Goal: Unclear

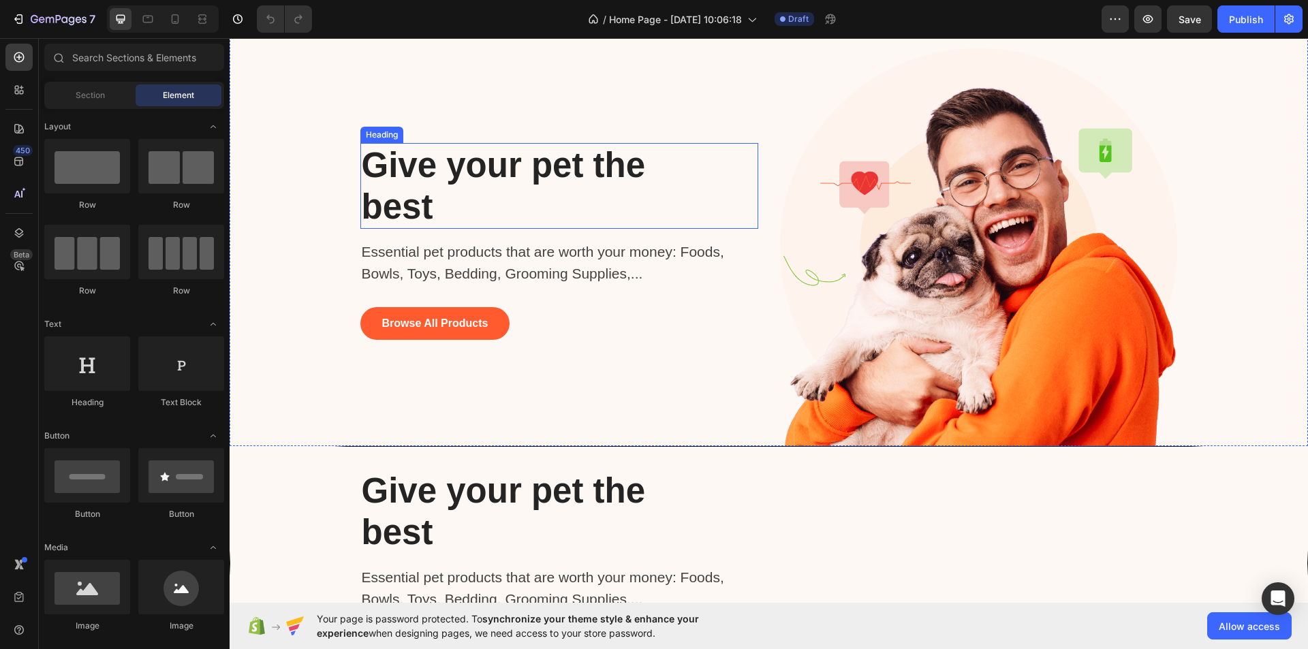
scroll to position [1158, 0]
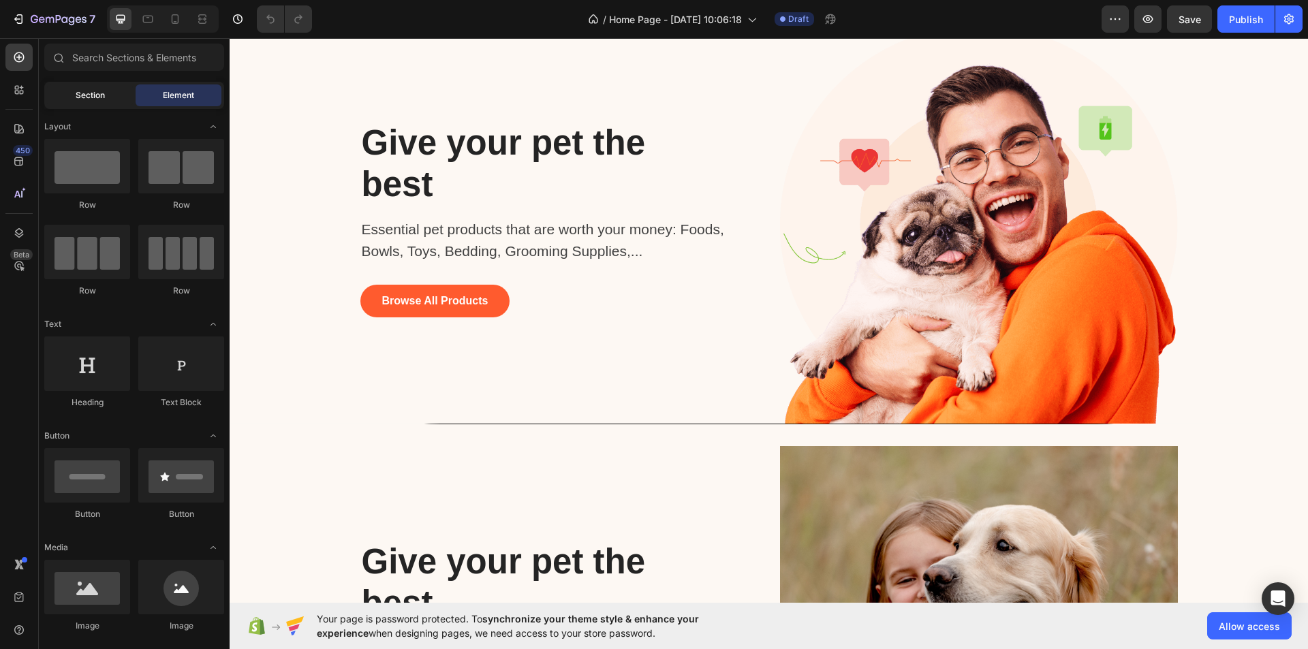
click at [100, 95] on span "Section" at bounding box center [90, 95] width 29 height 12
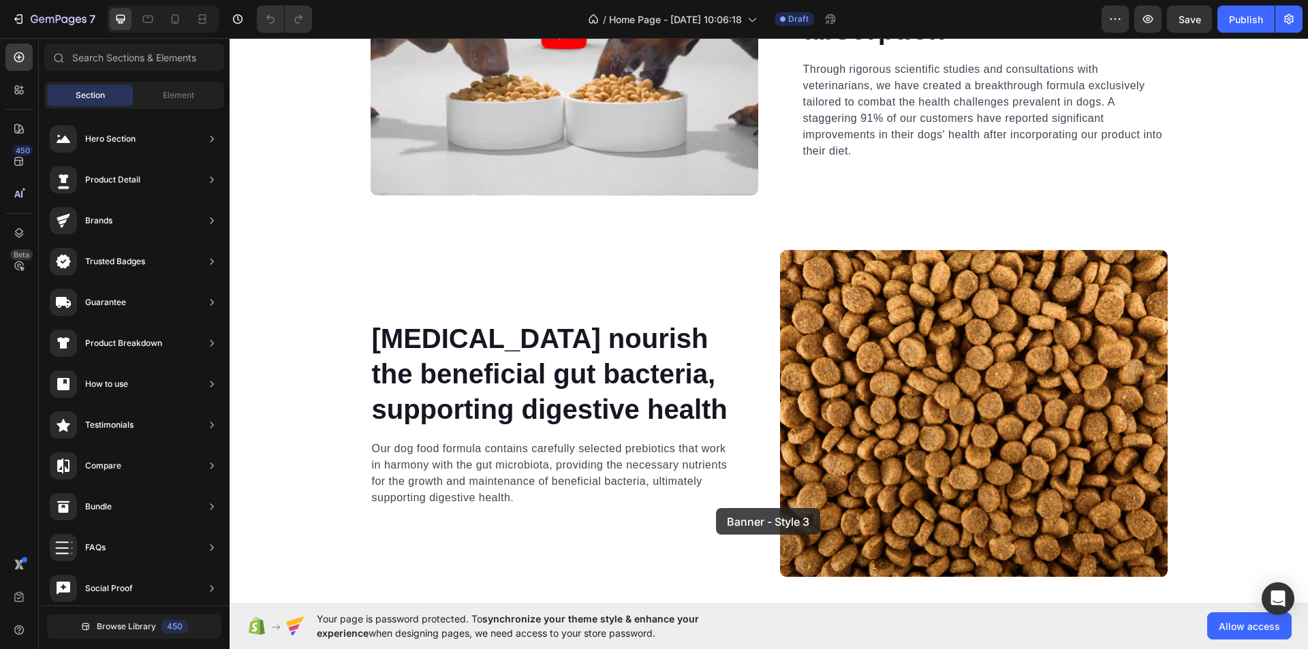
scroll to position [4159, 0]
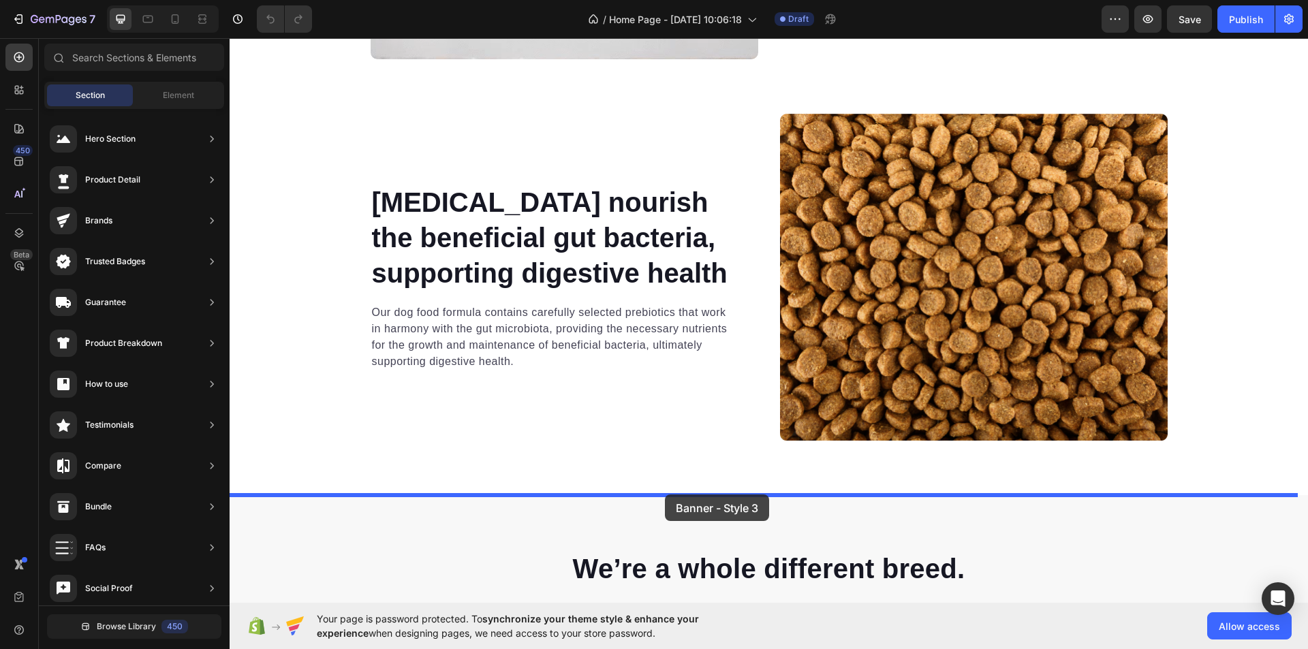
drag, startPoint x: 553, startPoint y: 620, endPoint x: 665, endPoint y: 495, distance: 168.0
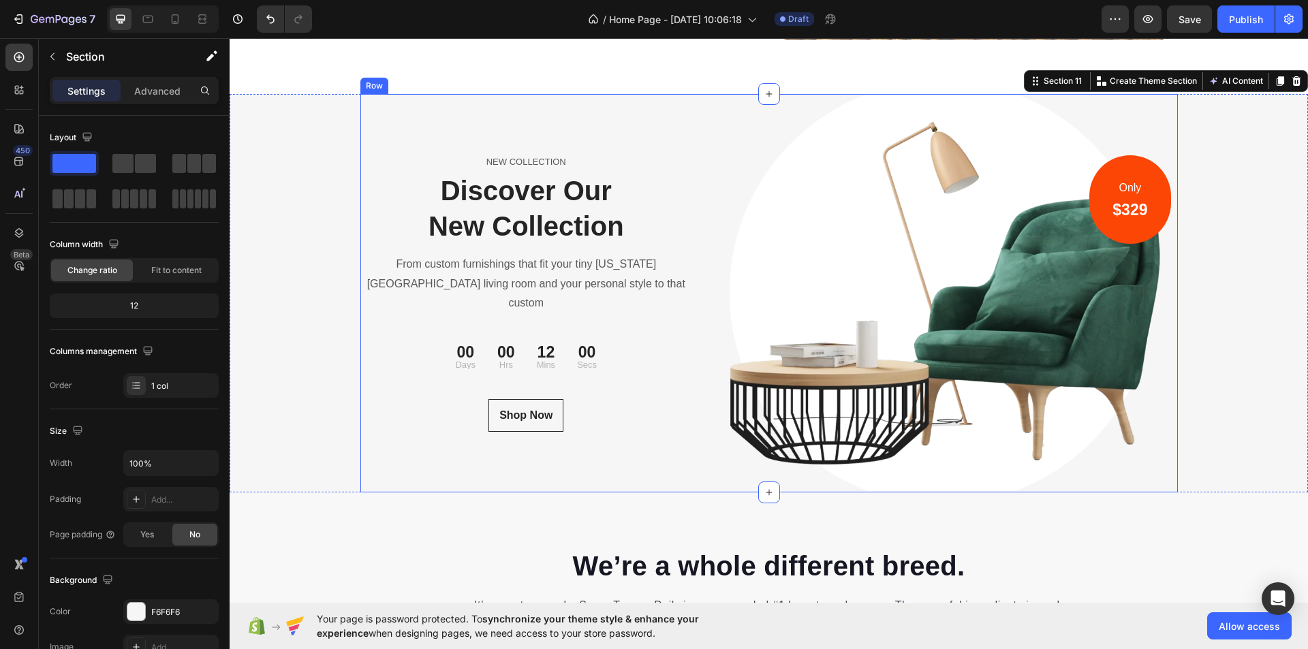
scroll to position [4569, 0]
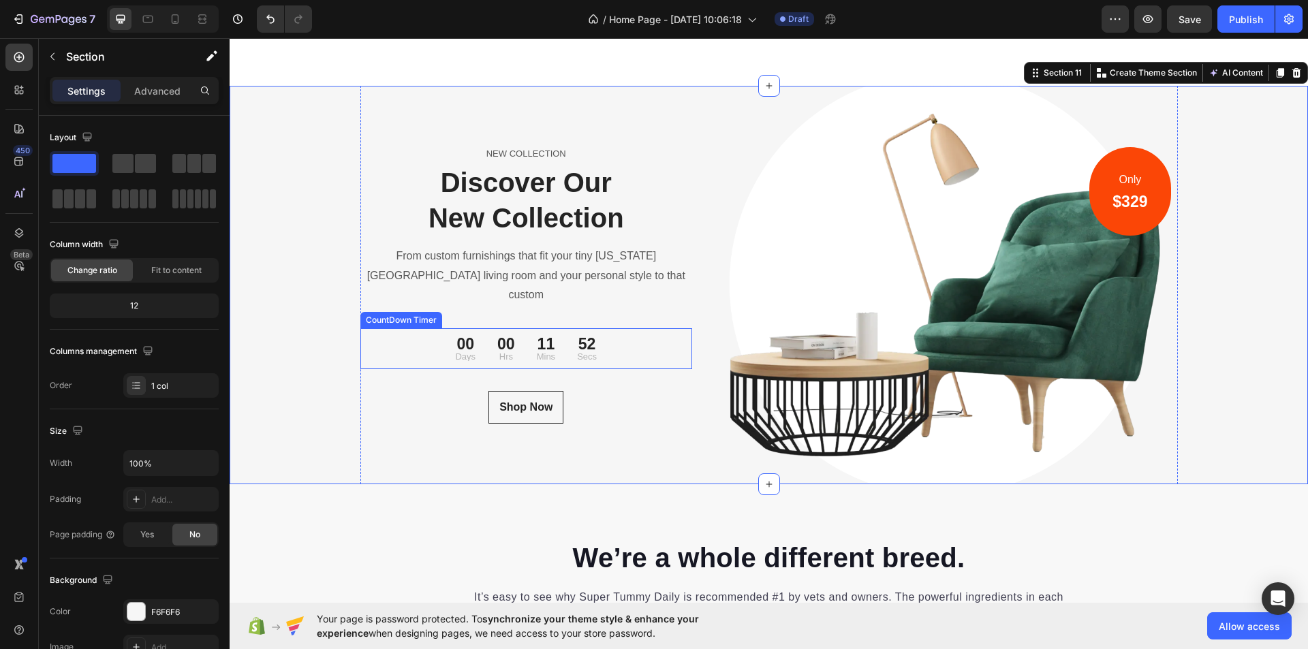
click at [620, 339] on div "00 Days 00 Hrs 11 Mins 52 Secs" at bounding box center [526, 349] width 333 height 30
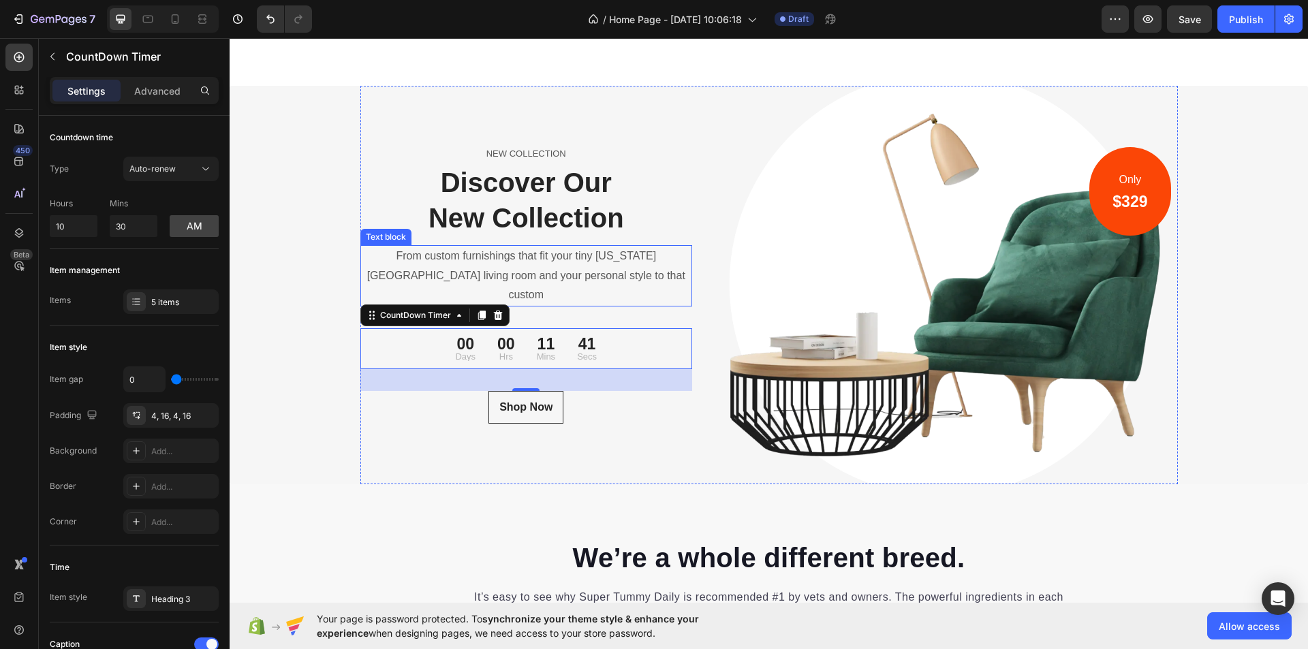
click at [572, 285] on p "From custom furnishings that fit your tiny [US_STATE][GEOGRAPHIC_DATA] living r…" at bounding box center [527, 276] width 330 height 59
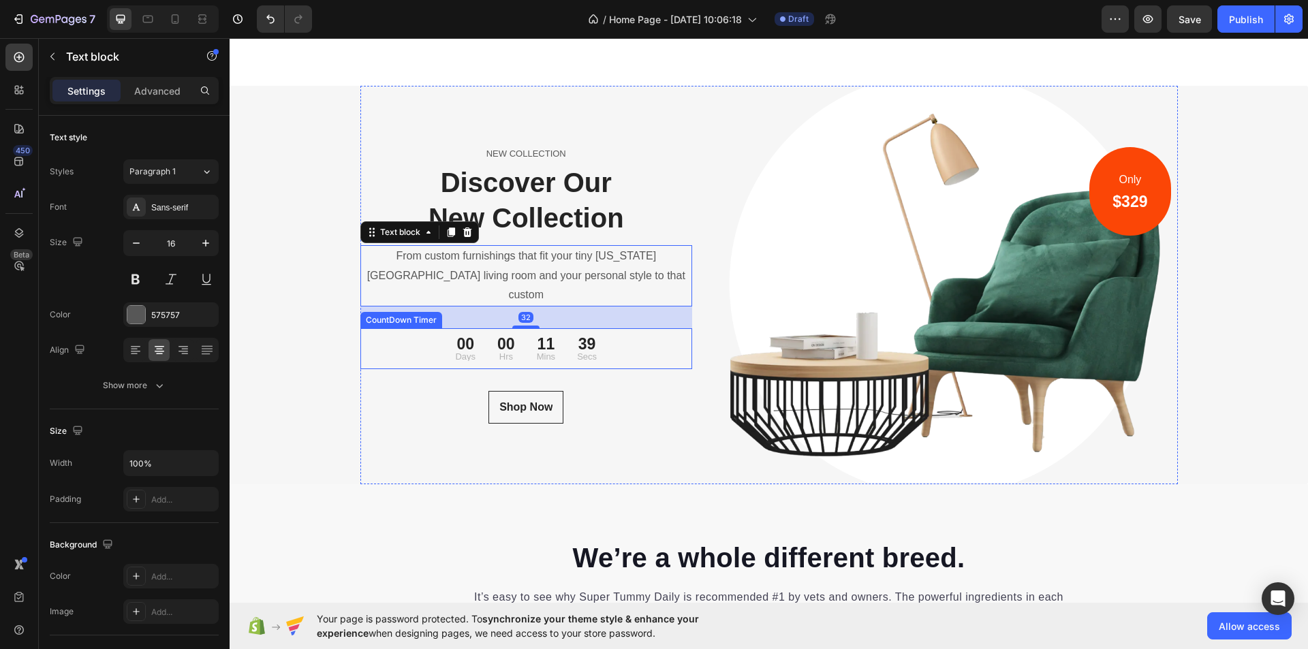
click at [556, 347] on div "11 Mins" at bounding box center [546, 349] width 40 height 30
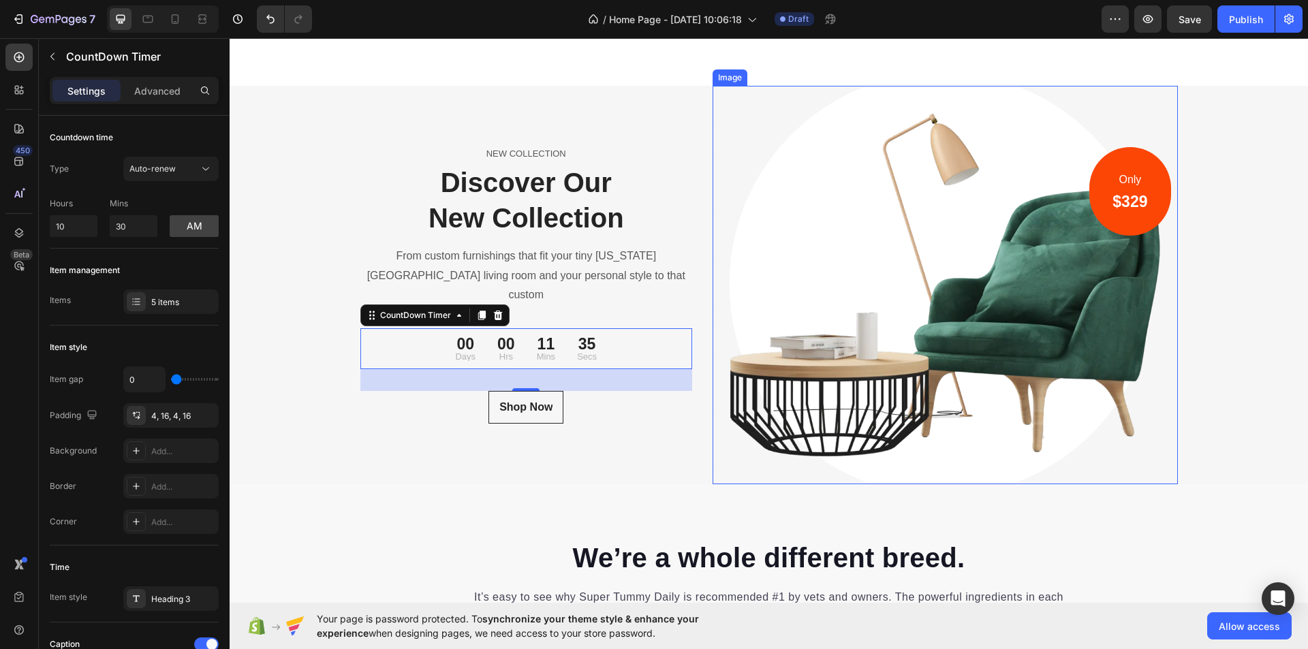
click at [897, 333] on img at bounding box center [945, 285] width 465 height 399
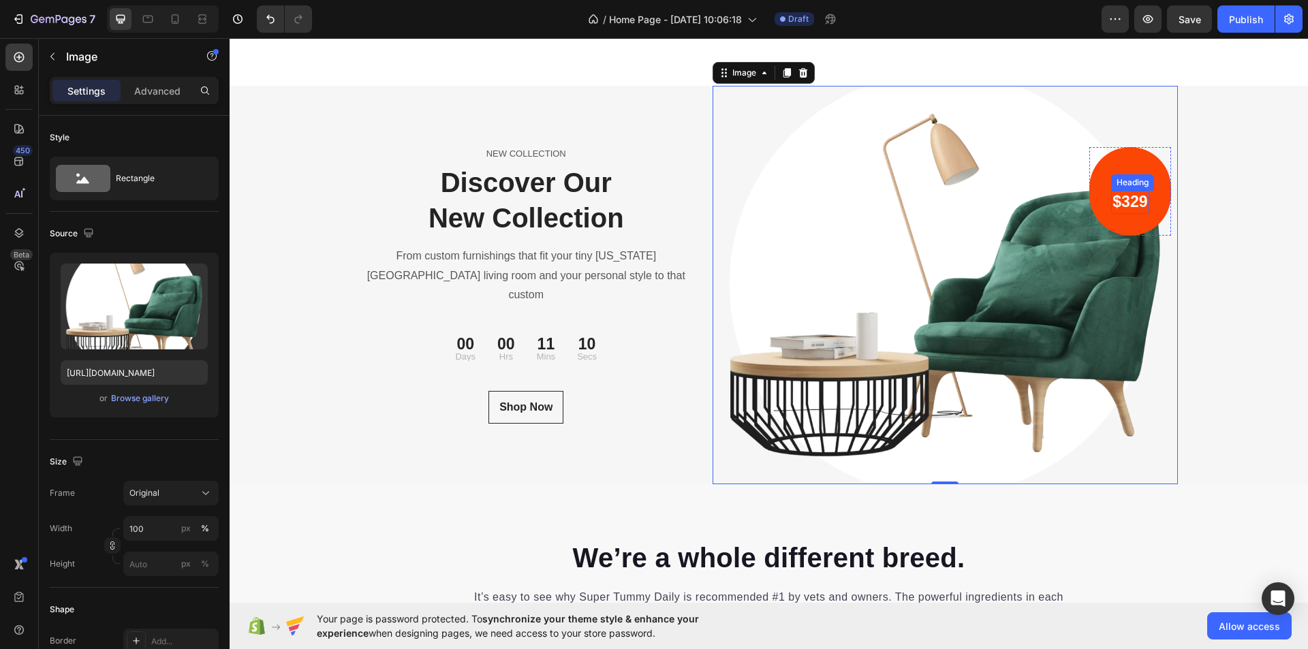
click at [1111, 188] on div "Heading" at bounding box center [1132, 182] width 43 height 16
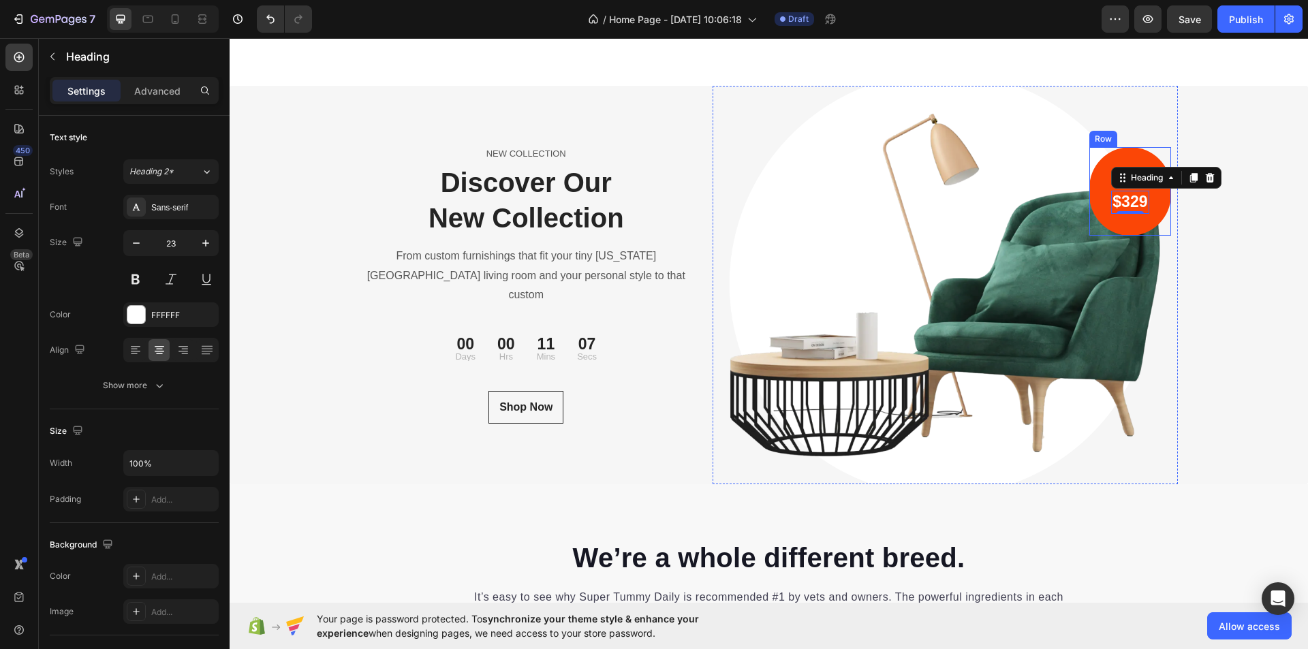
click at [1098, 176] on div "Only Text block $329 Heading 0 Row" at bounding box center [1130, 191] width 81 height 89
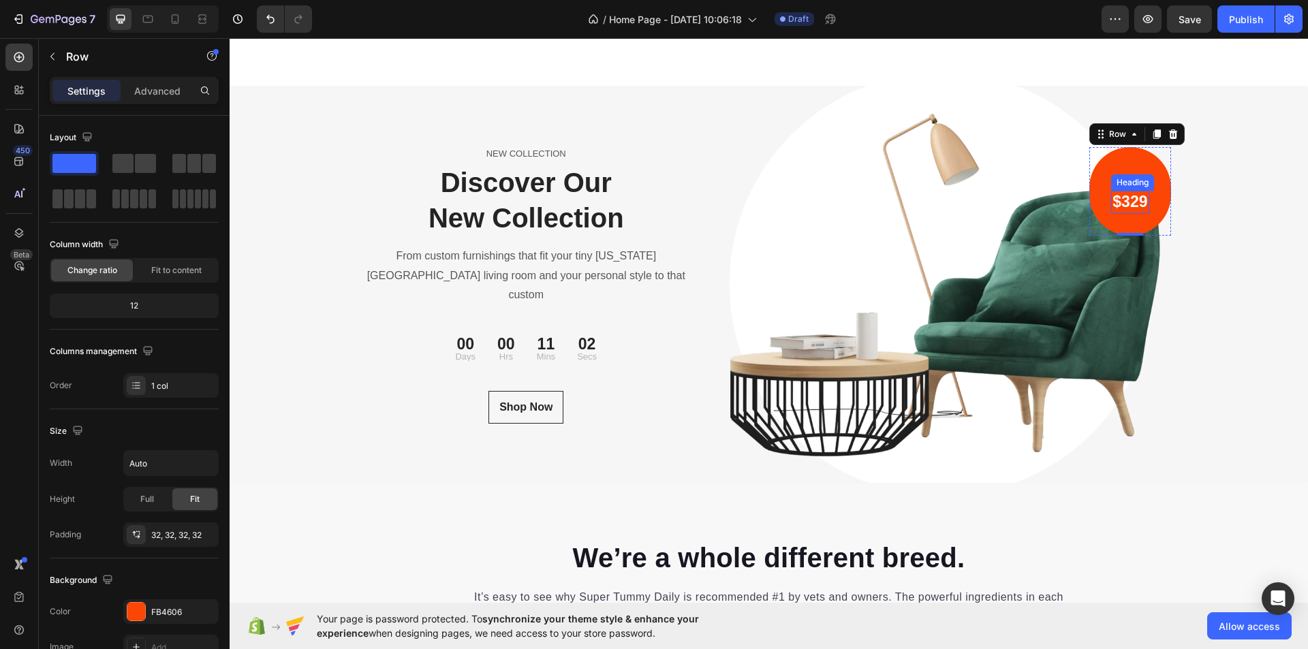
click at [1135, 194] on p "$329" at bounding box center [1130, 202] width 35 height 20
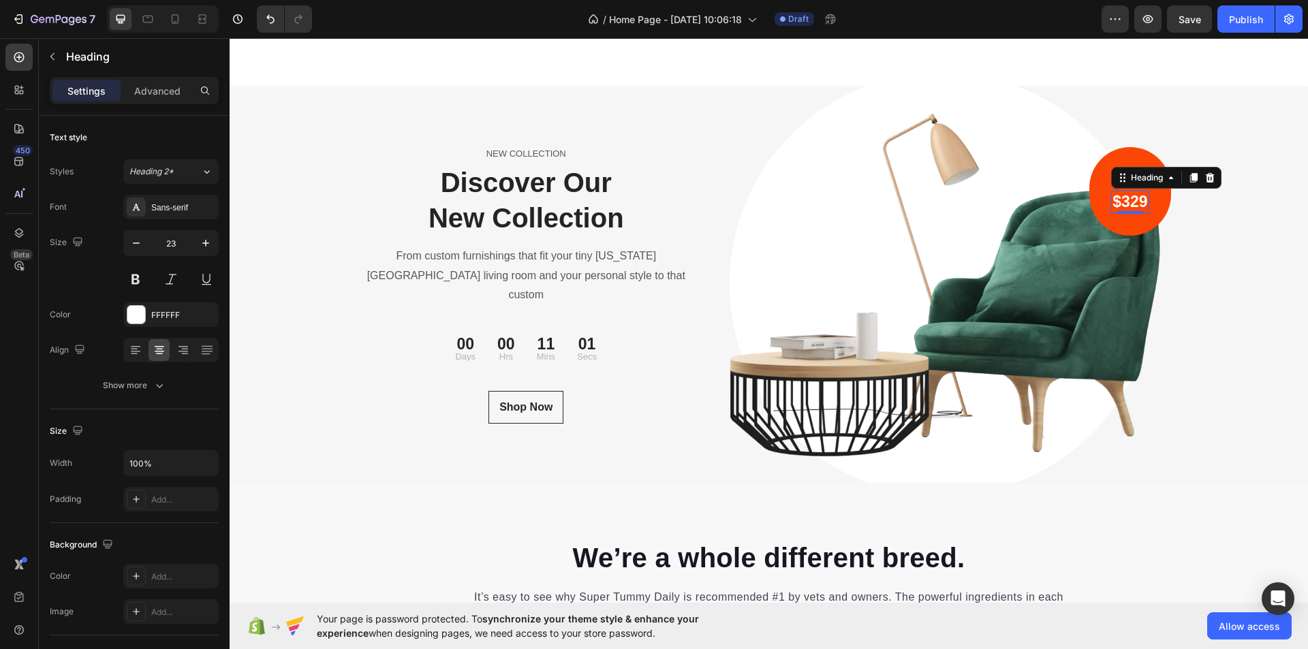
click at [1123, 199] on p "$329" at bounding box center [1130, 202] width 35 height 20
click at [1126, 180] on p "Only" at bounding box center [1130, 180] width 35 height 20
click at [1126, 177] on p "Only" at bounding box center [1130, 180] width 35 height 20
click at [1132, 181] on p "Only" at bounding box center [1130, 180] width 35 height 20
click at [1126, 205] on p "$329" at bounding box center [1130, 202] width 35 height 20
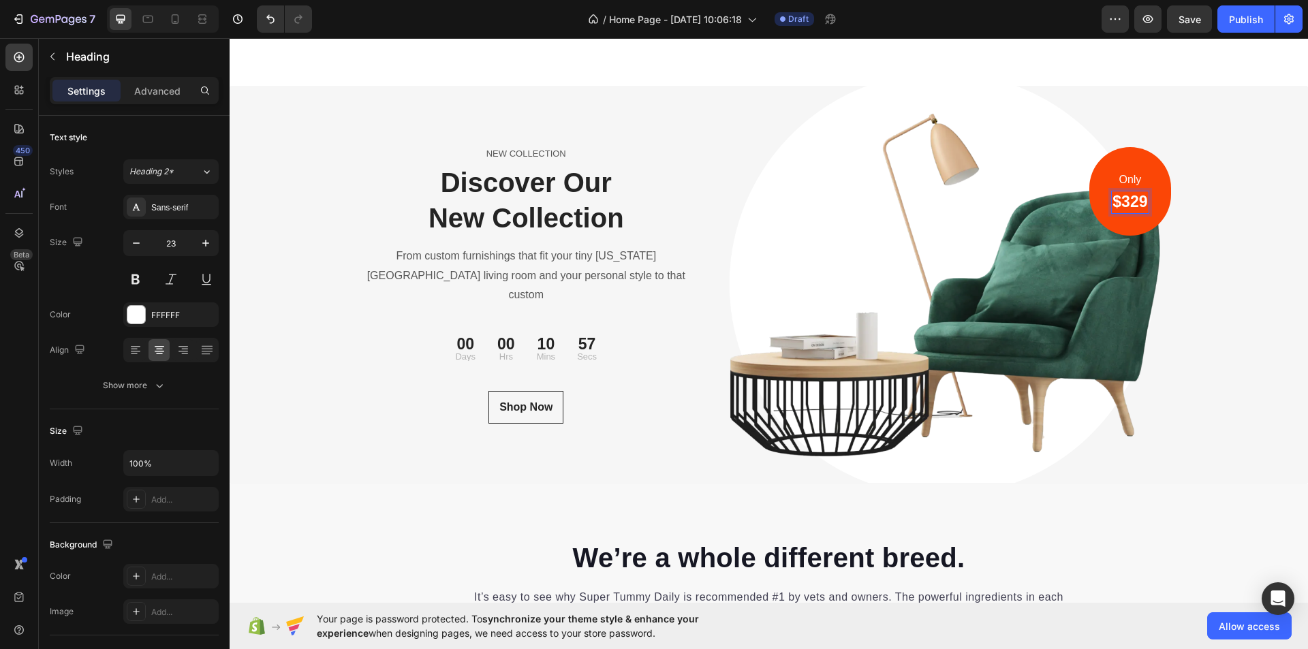
click at [1130, 201] on p "$329" at bounding box center [1130, 202] width 35 height 20
click at [1127, 177] on p "Only" at bounding box center [1130, 180] width 35 height 20
click at [1130, 205] on p "$329" at bounding box center [1130, 202] width 35 height 20
click at [1130, 157] on div "Only Text block $329 Heading 0 Row" at bounding box center [1130, 191] width 81 height 89
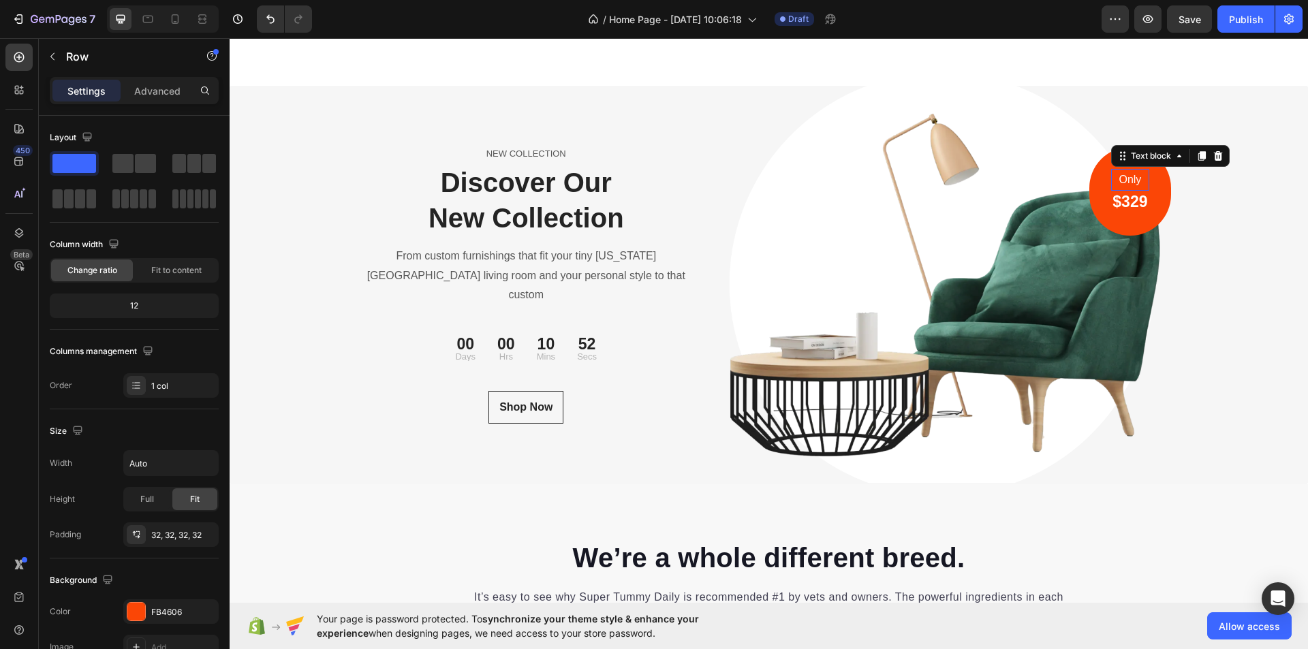
click at [1126, 181] on p "Only" at bounding box center [1130, 180] width 35 height 20
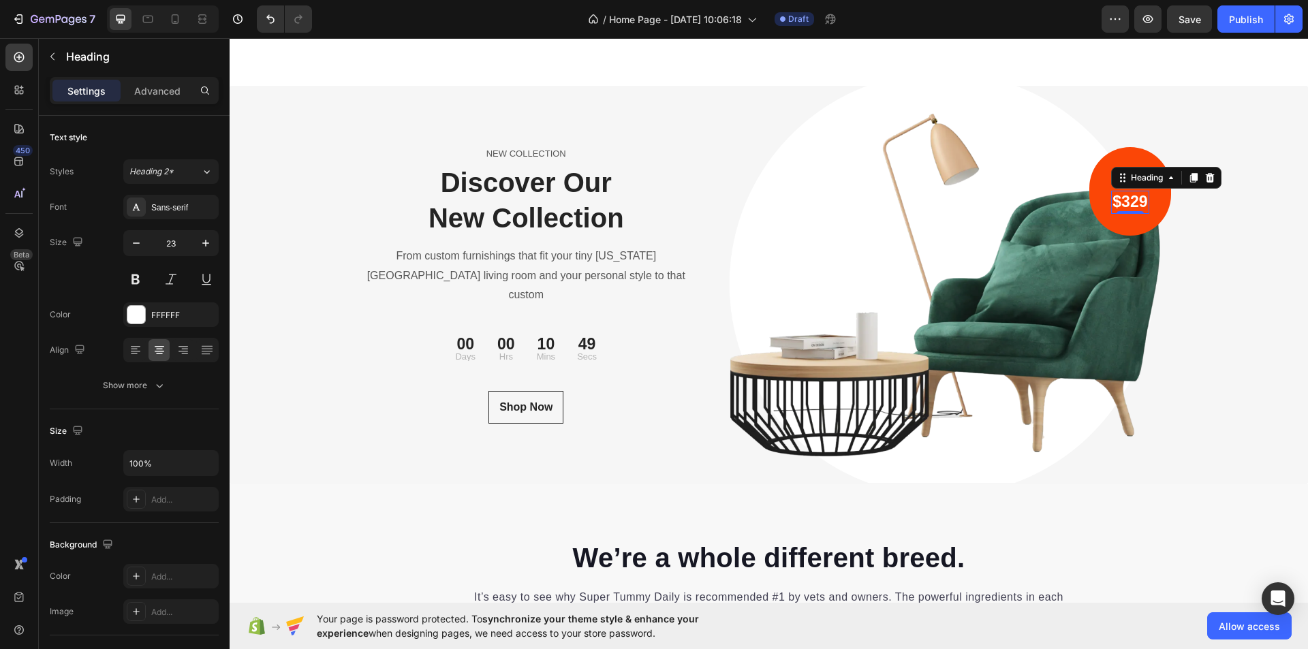
click at [1128, 204] on p "$329" at bounding box center [1130, 202] width 35 height 20
click at [1132, 165] on div "Only Text block $329 Heading 0 Row" at bounding box center [1130, 191] width 81 height 89
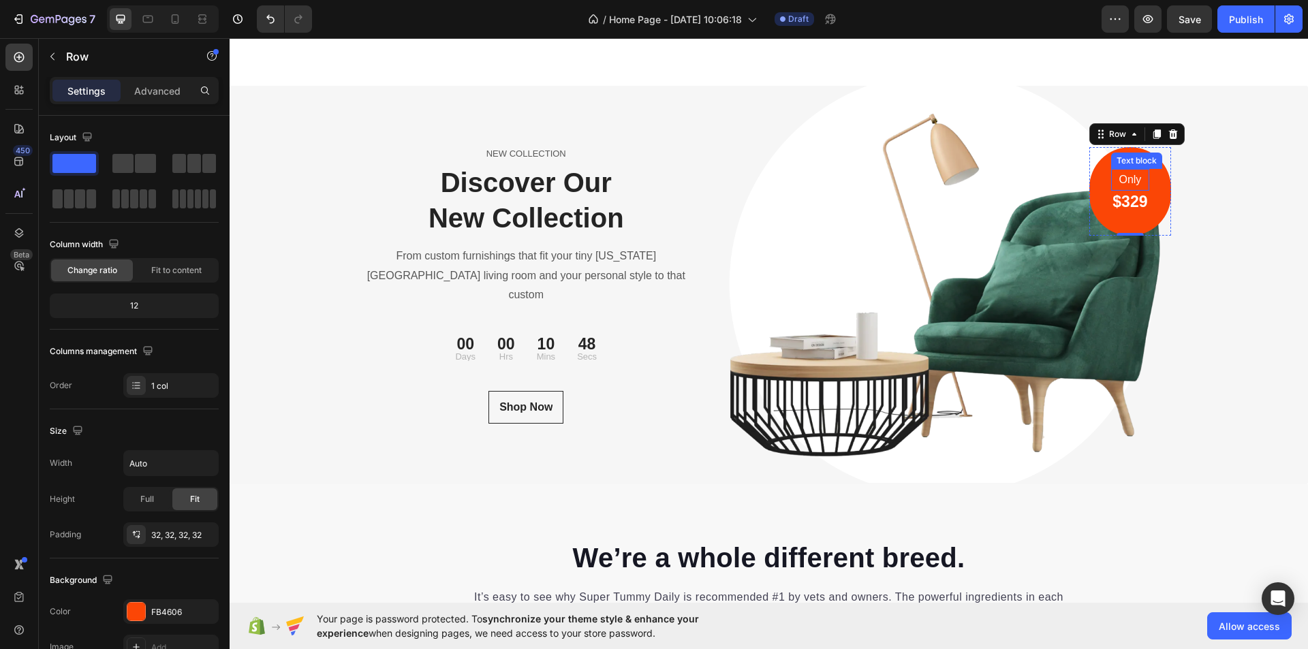
click at [1126, 181] on p "Only" at bounding box center [1130, 180] width 35 height 20
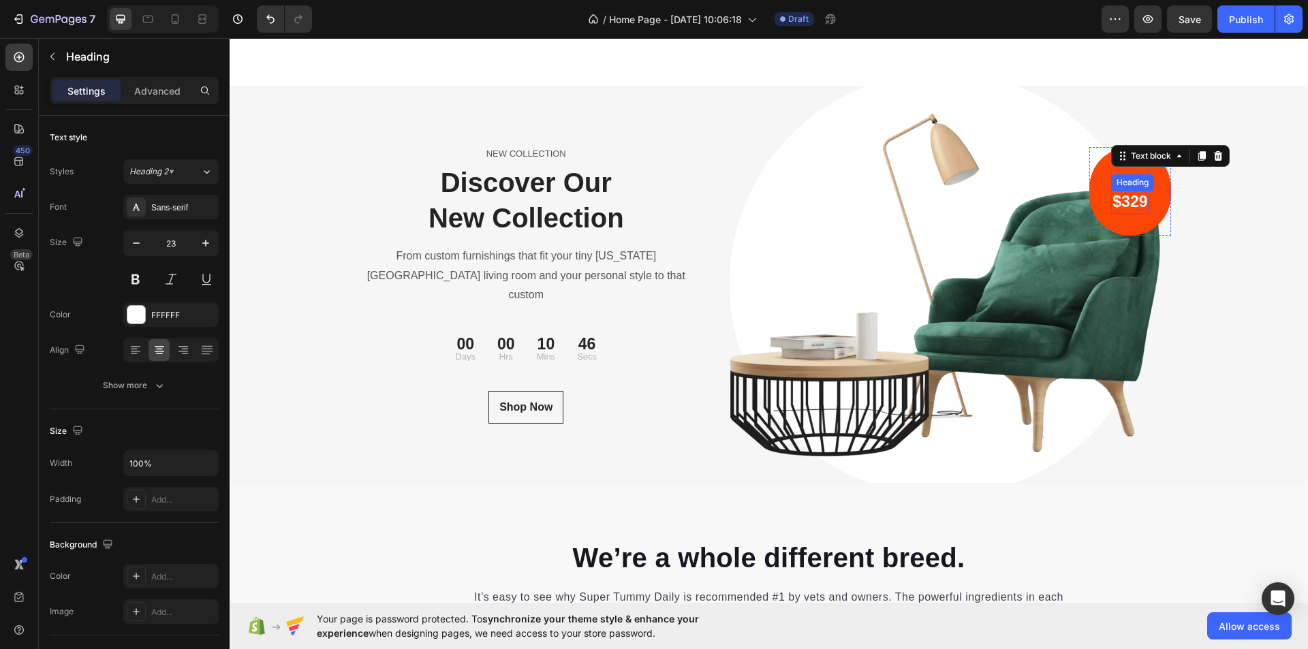
click at [1126, 206] on p "$329" at bounding box center [1130, 202] width 35 height 20
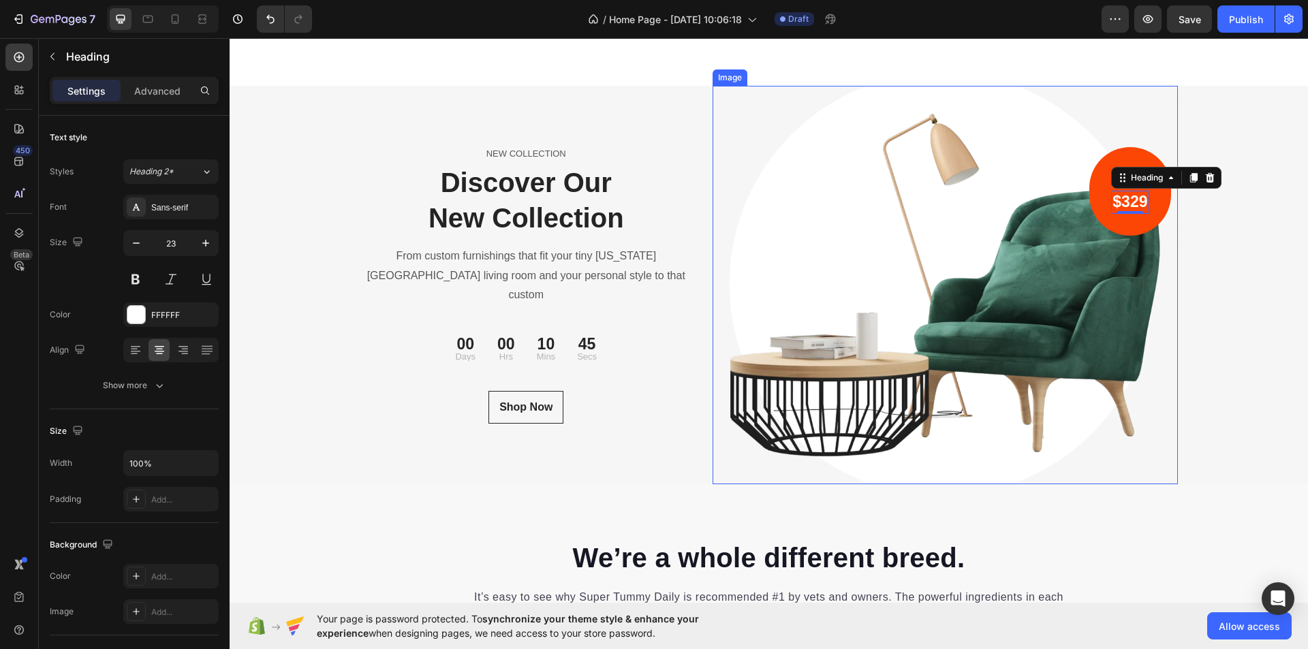
click at [1126, 142] on img at bounding box center [945, 285] width 465 height 399
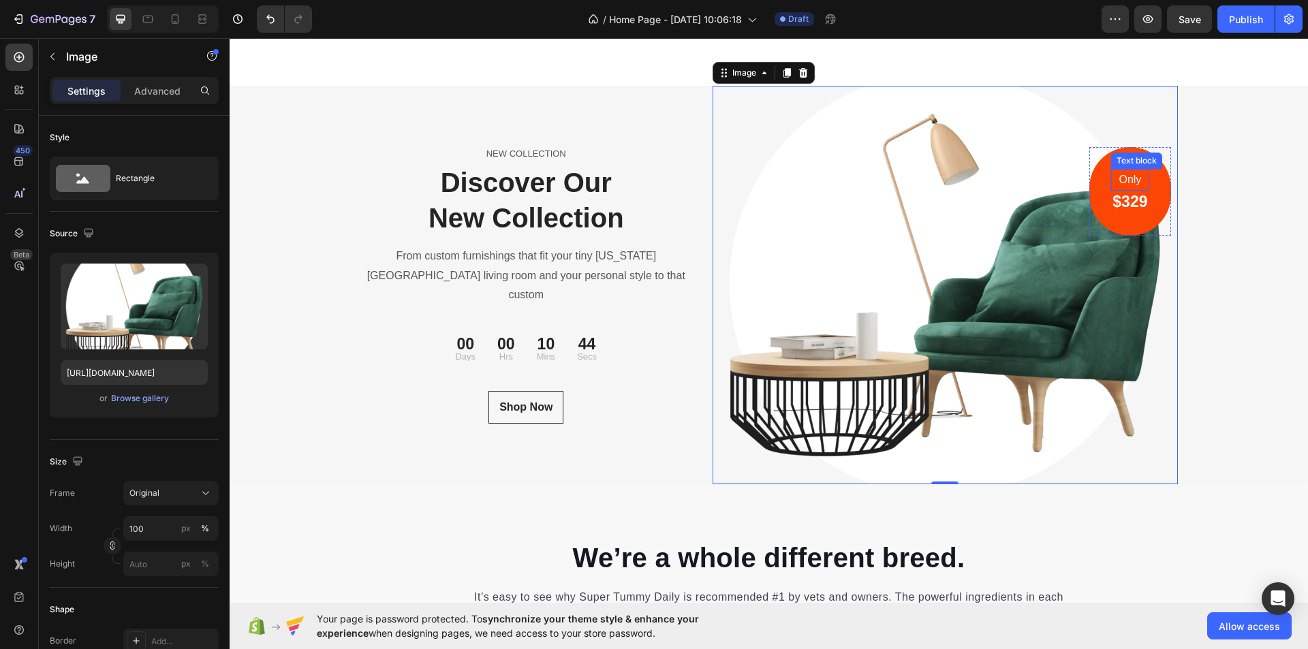
click at [1124, 178] on p "Only" at bounding box center [1130, 180] width 35 height 20
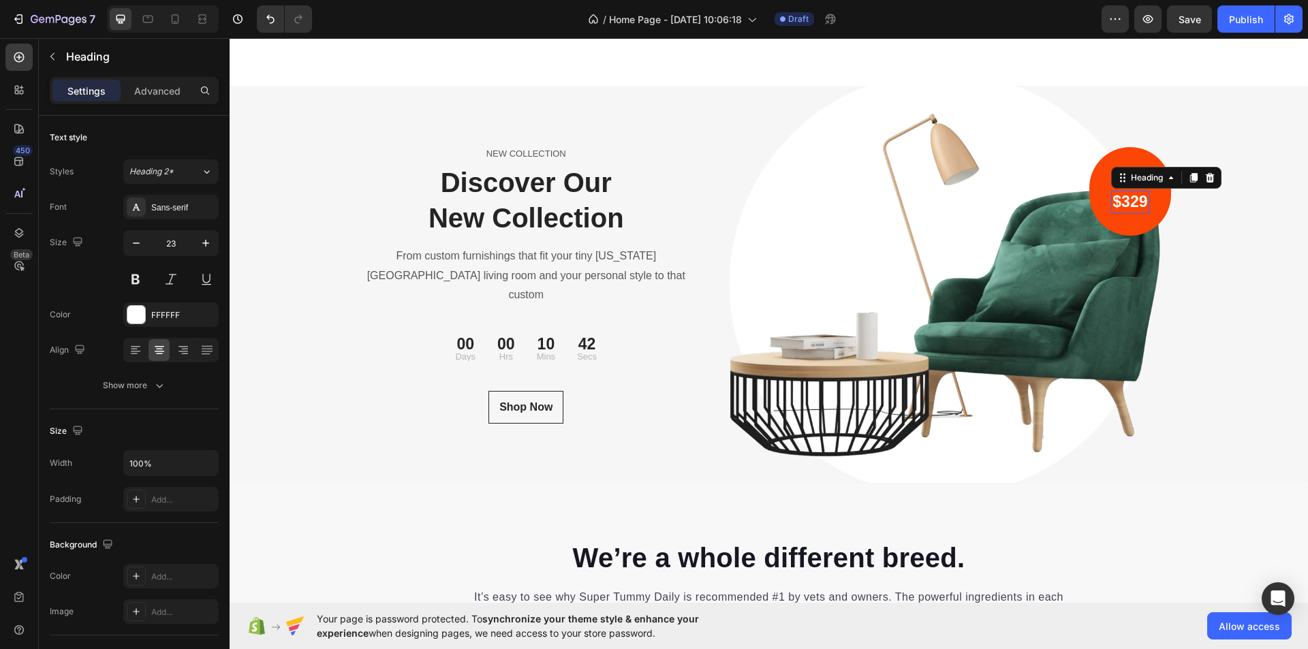
click at [1130, 207] on p "$329" at bounding box center [1130, 202] width 35 height 20
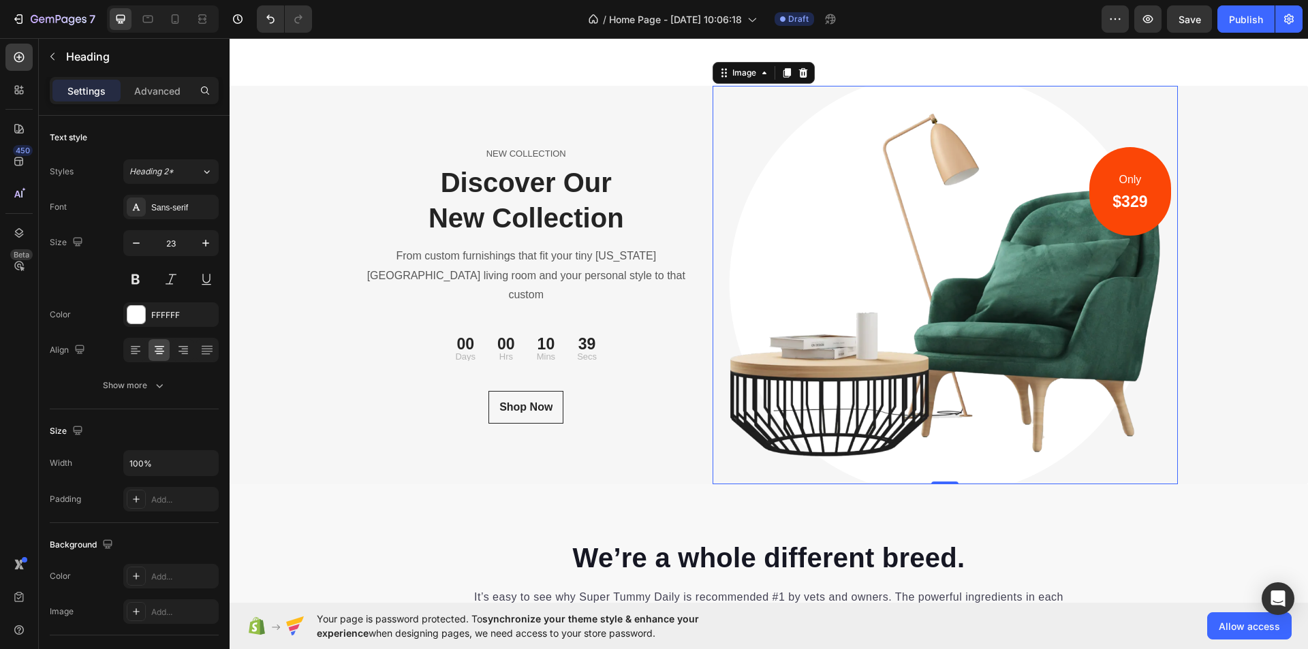
click at [1051, 402] on img at bounding box center [945, 285] width 465 height 399
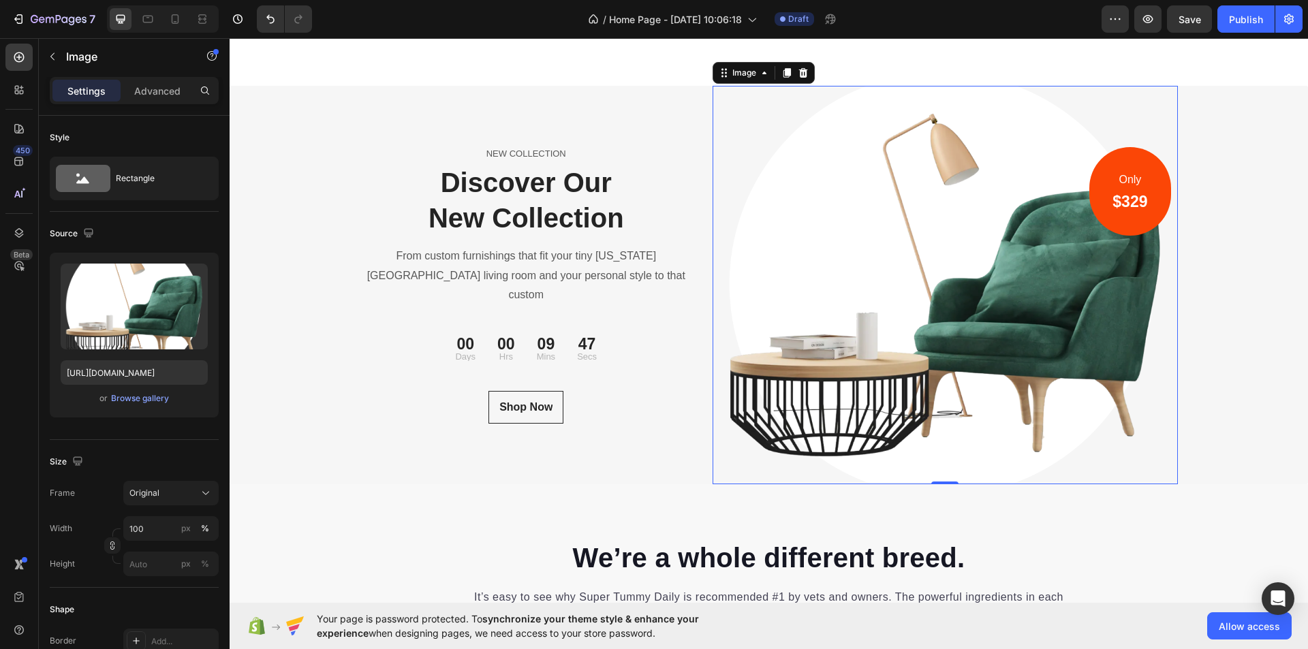
click at [912, 280] on img at bounding box center [945, 285] width 465 height 399
